Goal: Information Seeking & Learning: Learn about a topic

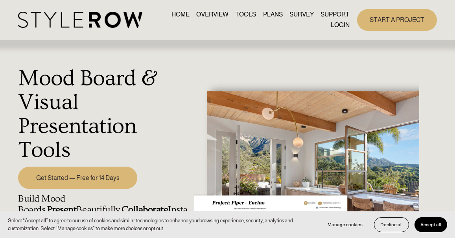
click at [172, 12] on link "HOME" at bounding box center [180, 14] width 18 height 11
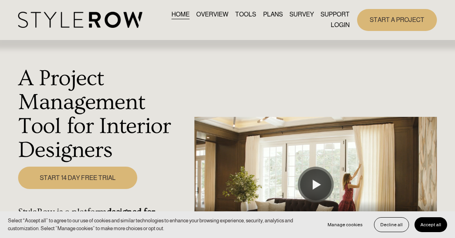
click at [272, 14] on link "PLANS" at bounding box center [273, 14] width 20 height 11
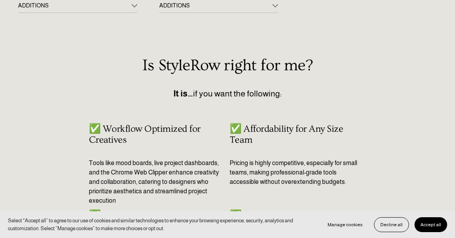
scroll to position [133, 0]
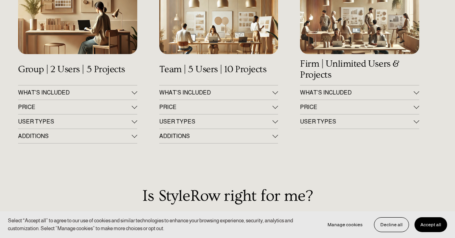
click at [103, 101] on button "PRICE" at bounding box center [77, 107] width 119 height 14
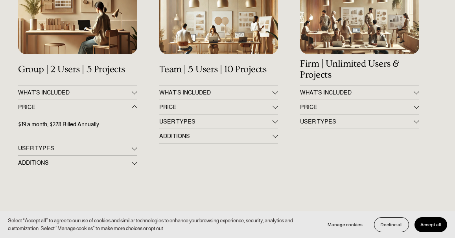
click at [134, 93] on div at bounding box center [135, 92] width 6 height 6
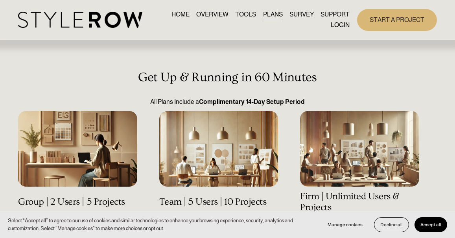
scroll to position [0, 0]
click at [244, 14] on link "TOOLS" at bounding box center [245, 14] width 21 height 11
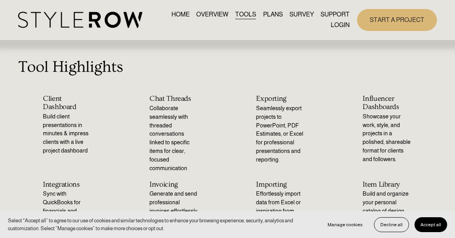
click at [216, 15] on link "OVERVIEW" at bounding box center [212, 14] width 32 height 11
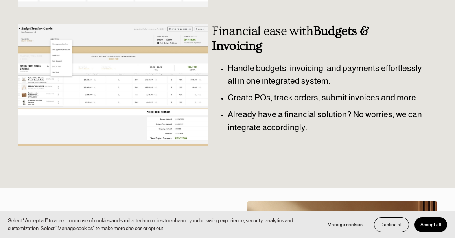
scroll to position [398, 0]
